Goal: Information Seeking & Learning: Learn about a topic

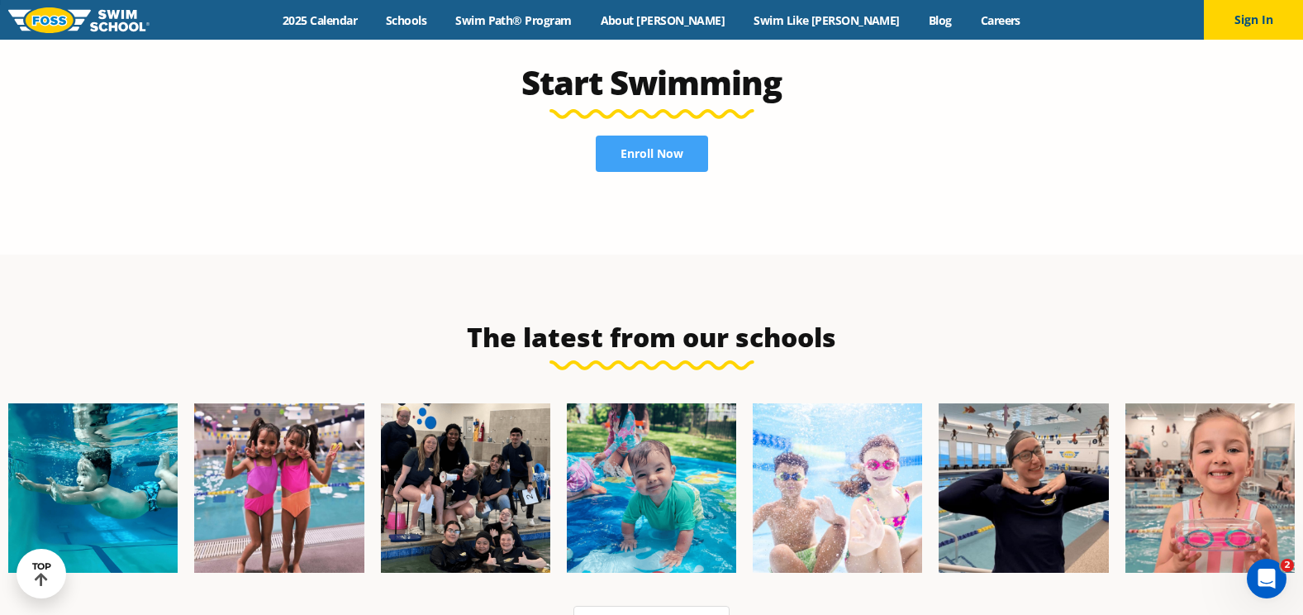
scroll to position [4209, 0]
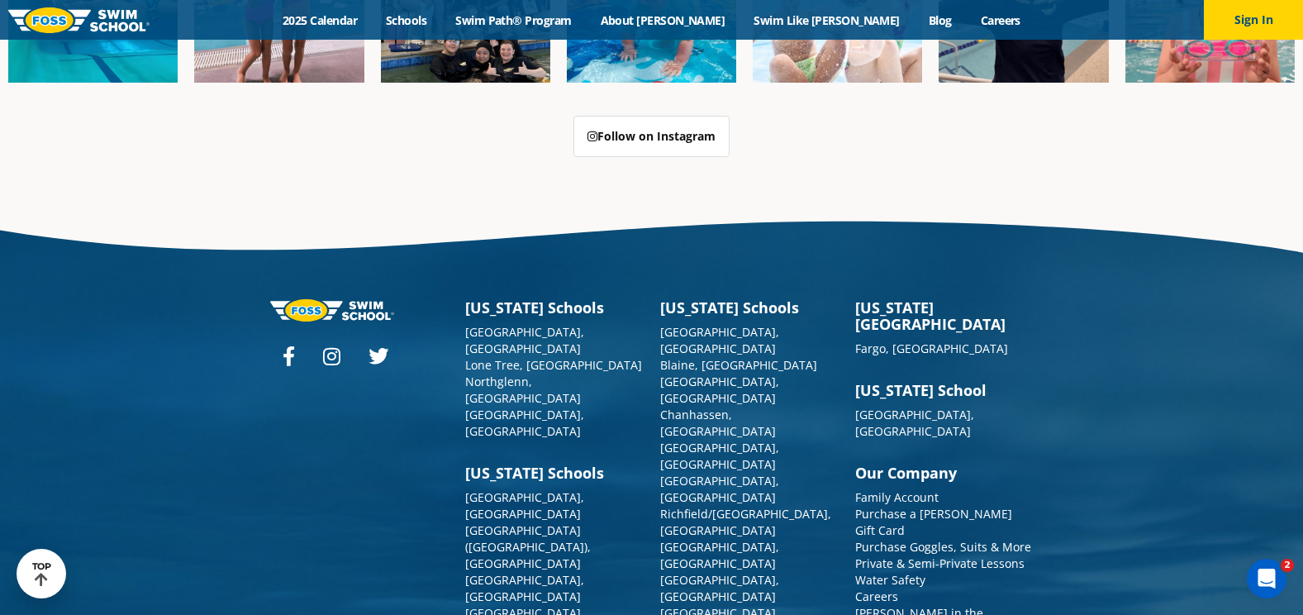
click at [925, 605] on link "[PERSON_NAME] in the Community" at bounding box center [919, 621] width 128 height 32
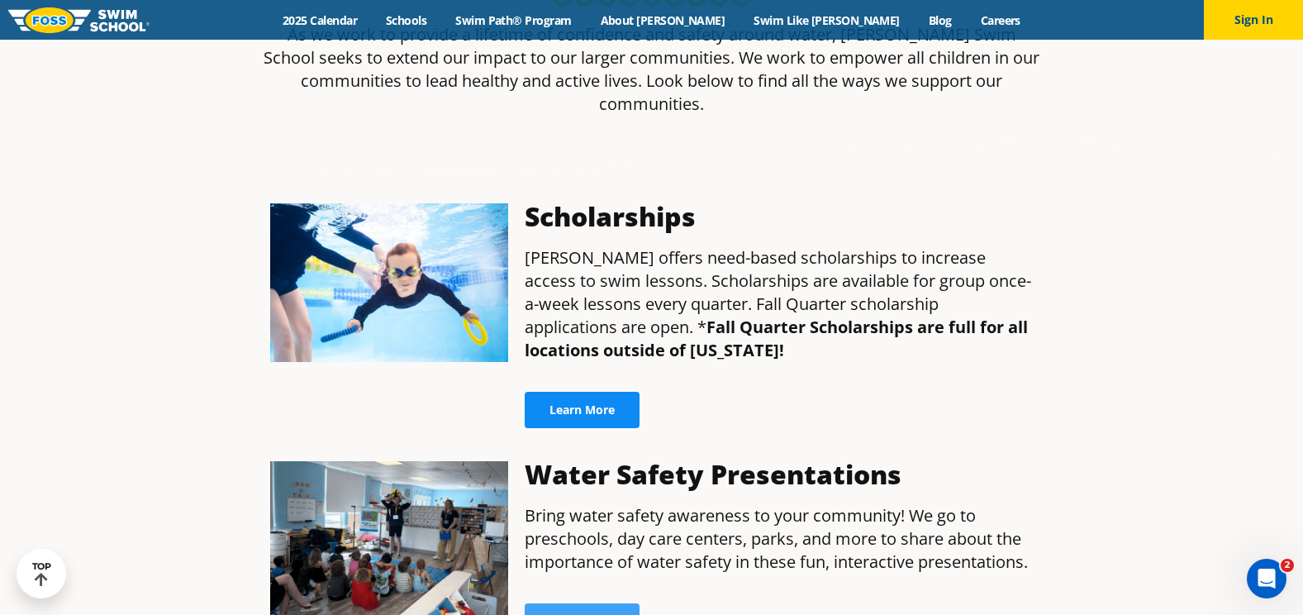
click at [604, 404] on span "Learn More" at bounding box center [582, 410] width 65 height 12
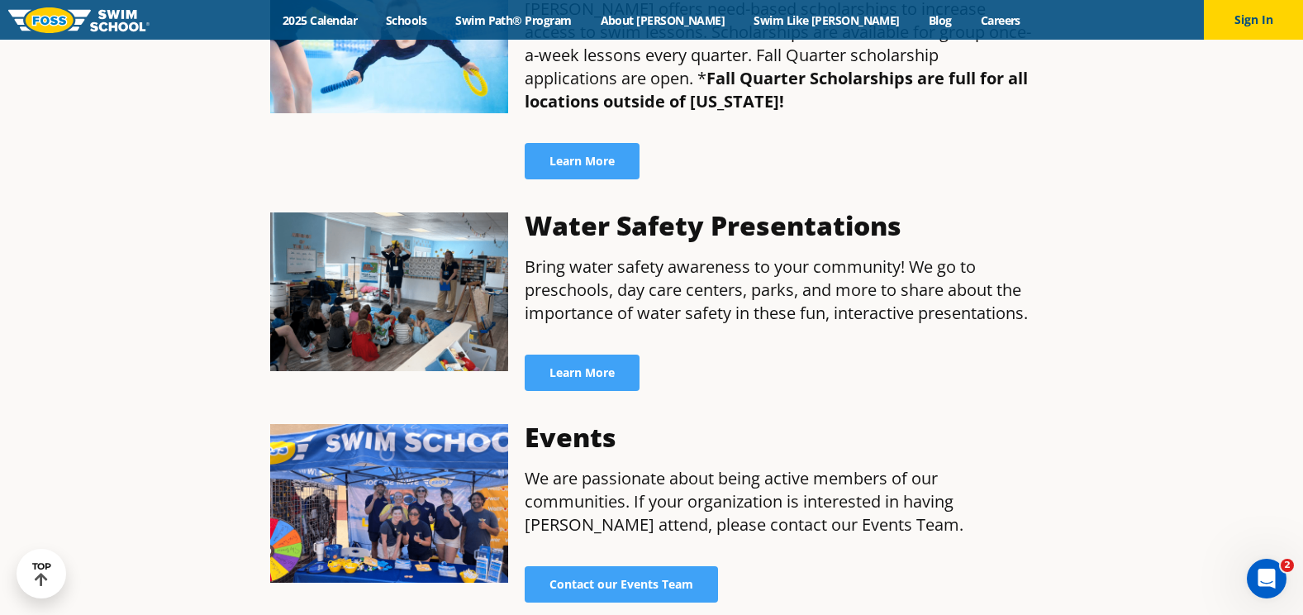
scroll to position [826, 0]
